Goal: Go to known website: Access a specific website the user already knows

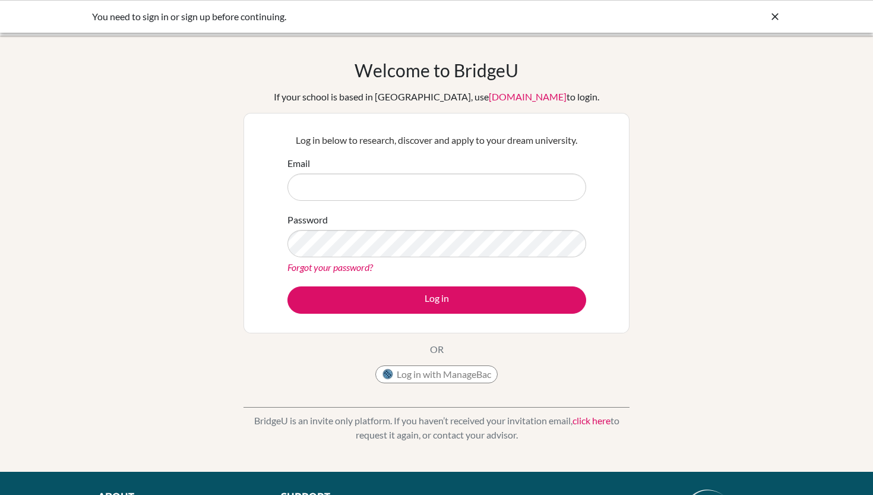
click at [489, 101] on link "[DOMAIN_NAME]" at bounding box center [528, 96] width 78 height 11
click at [485, 194] on input "Email" at bounding box center [436, 186] width 299 height 27
paste input "[EMAIL_ADDRESS][PERSON_NAME][DOMAIN_NAME]"
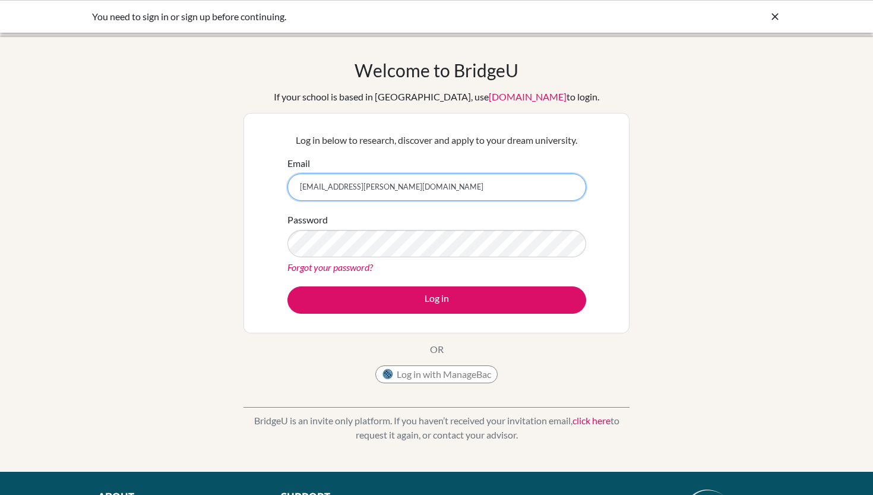
type input "[EMAIL_ADDRESS][PERSON_NAME][DOMAIN_NAME]"
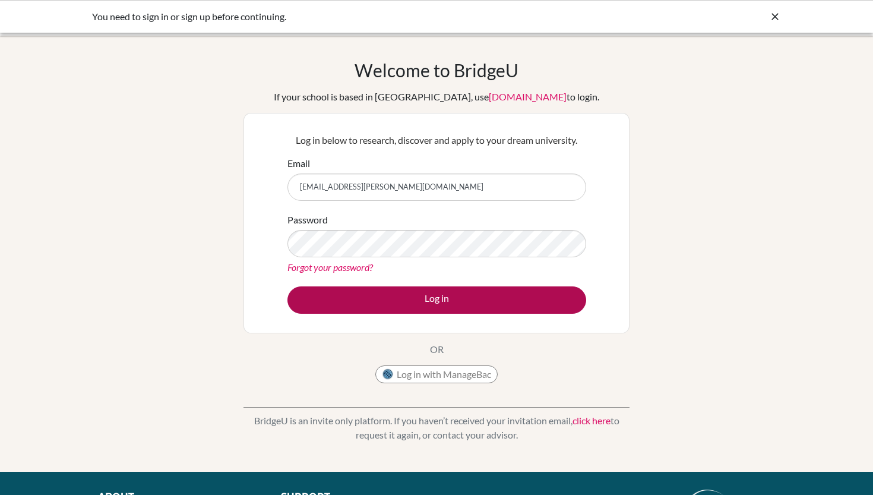
click at [487, 292] on button "Log in" at bounding box center [436, 299] width 299 height 27
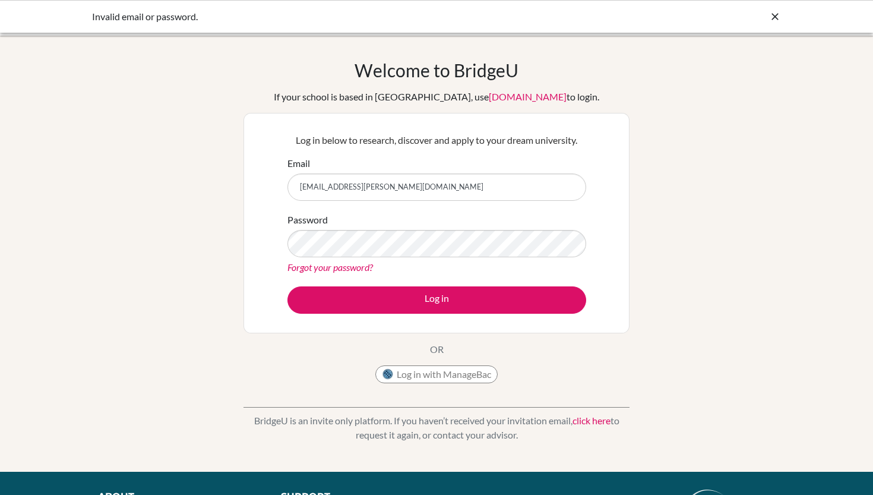
click at [775, 21] on icon at bounding box center [775, 17] width 12 height 12
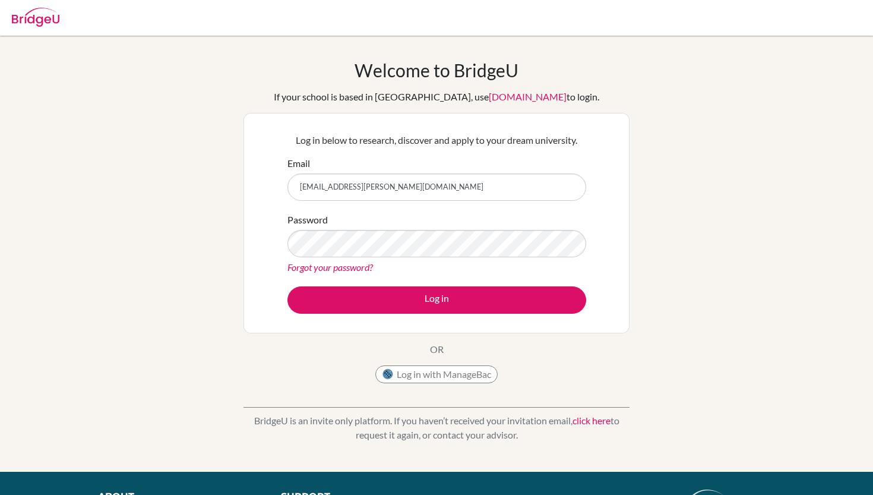
click at [22, 14] on img at bounding box center [36, 17] width 48 height 19
